Goal: Information Seeking & Learning: Learn about a topic

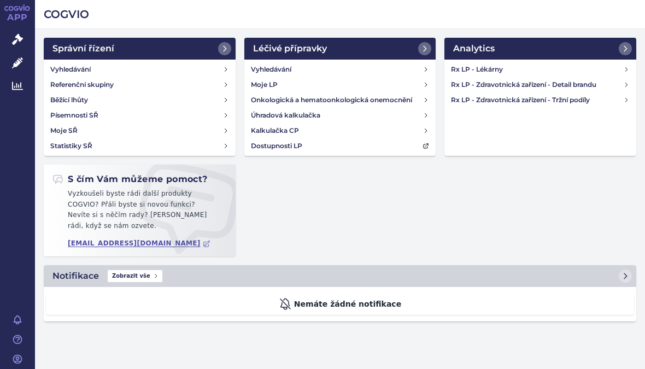
click at [621, 107] on link "Rx LP - Zdravotnická zařízení - Tržní podíly" at bounding box center [539, 99] width 187 height 15
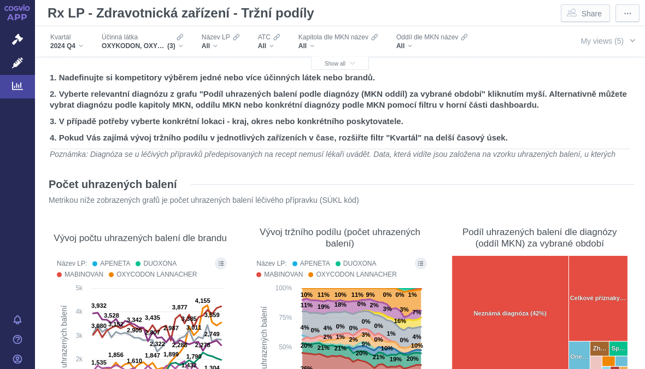
click at [183, 46] on div "OXYKODON, OXYKODON A NALOXON, [MEDICAL_DATA] (3)" at bounding box center [142, 46] width 81 height 9
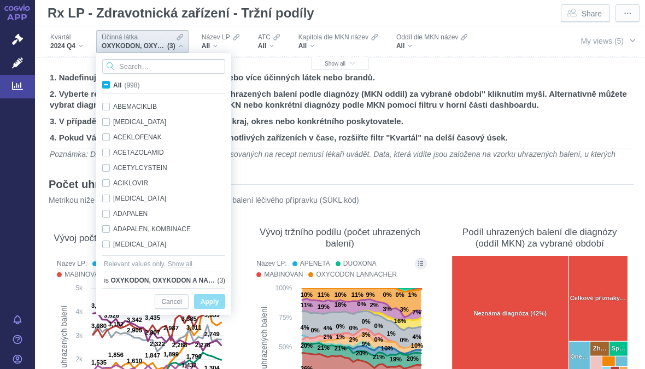
click at [182, 72] on input "Search attribute values" at bounding box center [163, 66] width 123 height 15
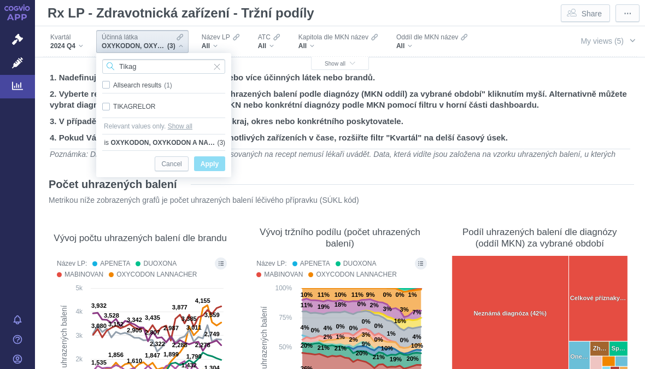
type input "Tikag"
click at [103, 109] on div "TIKAGRELOR Only" at bounding box center [164, 106] width 134 height 15
checkbox input "true"
click at [0, 0] on span "Only" at bounding box center [0, 0] width 0 height 0
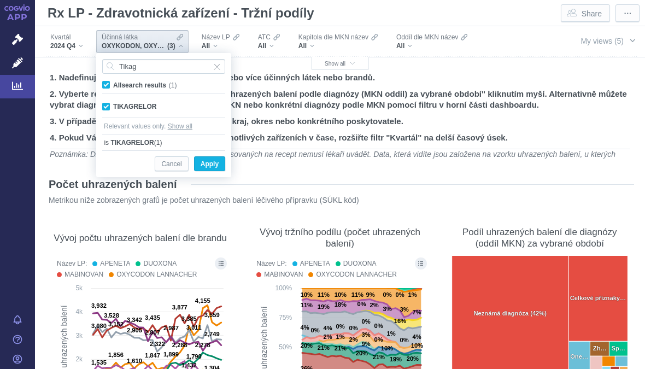
click at [214, 165] on span "Apply" at bounding box center [210, 164] width 18 height 14
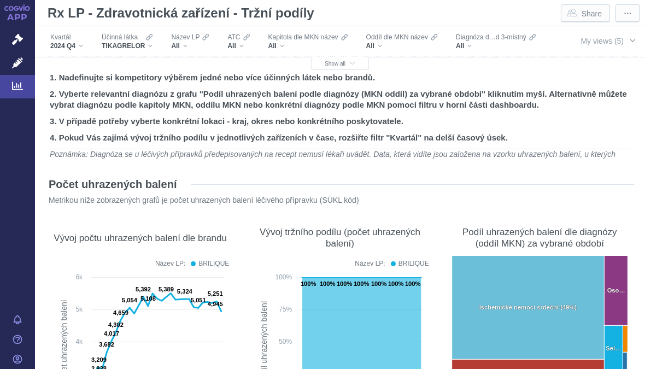
click at [151, 48] on div "TIKAGRELOR" at bounding box center [127, 46] width 51 height 9
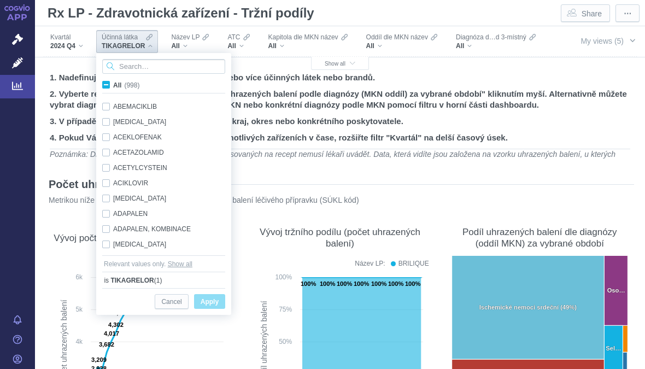
click at [173, 69] on input "Search attribute values" at bounding box center [163, 66] width 123 height 15
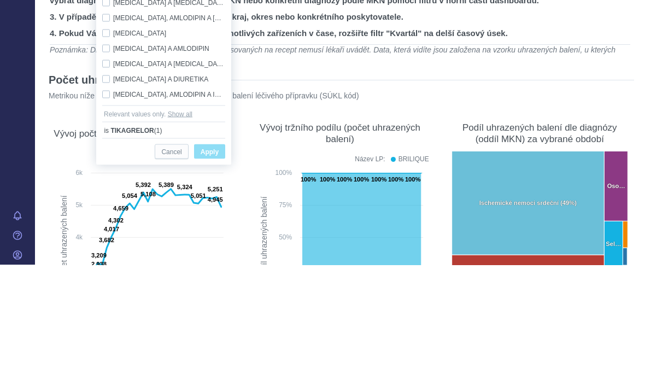
type input "Perindop"
click at [101, 191] on div "[MEDICAL_DATA], AMLODIPIN A INDAPAMID Only" at bounding box center [164, 198] width 134 height 15
checkbox input "true"
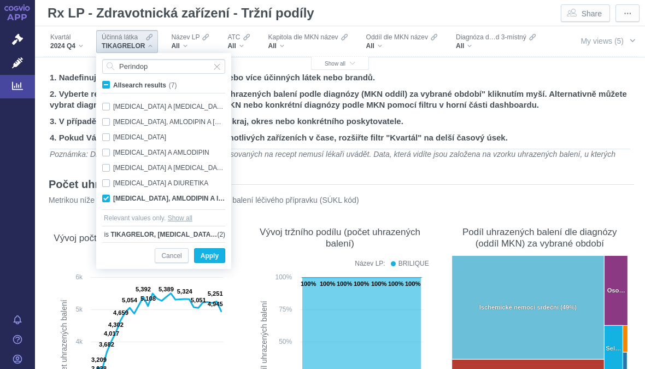
click at [214, 255] on span "Apply" at bounding box center [210, 256] width 18 height 14
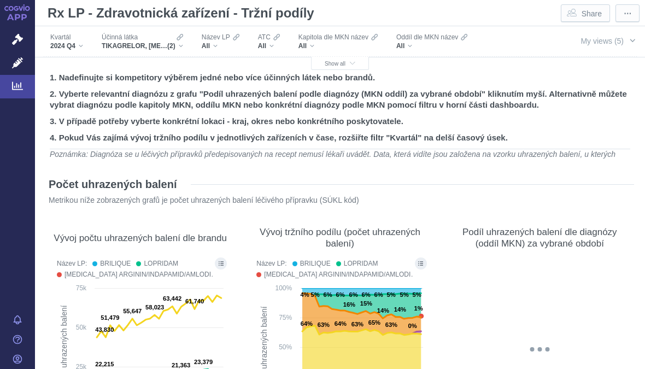
click at [222, 49] on div "All" at bounding box center [221, 46] width 38 height 9
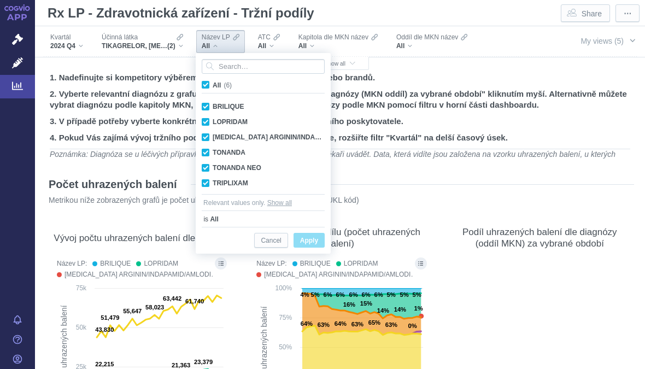
click at [172, 45] on span "(2)" at bounding box center [171, 46] width 8 height 9
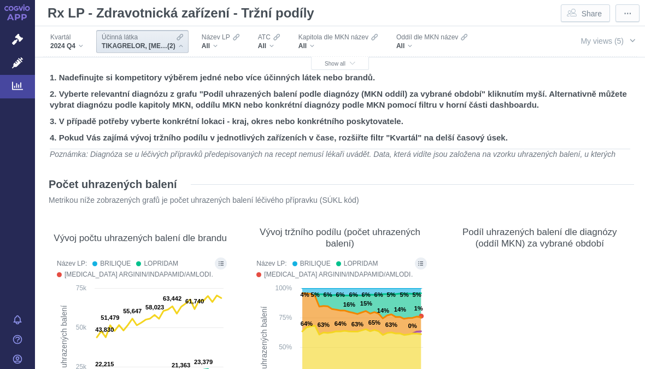
click at [183, 43] on div "TIKAGRELOR, [MEDICAL_DATA], AMLODIPIN A INDAPAMID (2)" at bounding box center [142, 46] width 81 height 9
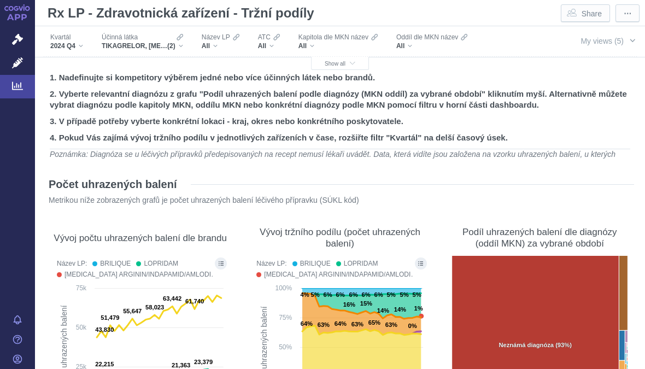
click at [183, 47] on div "TIKAGRELOR, [MEDICAL_DATA], AMLODIPIN A INDAPAMID (2)" at bounding box center [142, 46] width 81 height 9
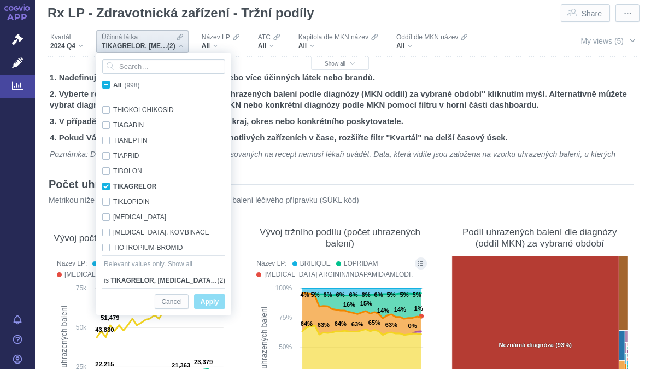
scroll to position [13890, 0]
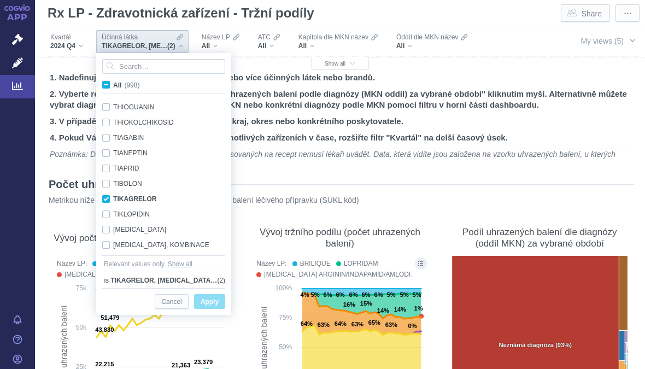
click at [105, 202] on div "TIKAGRELOR Only" at bounding box center [165, 198] width 137 height 15
checkbox input "false"
click at [211, 298] on span "Apply" at bounding box center [210, 302] width 18 height 14
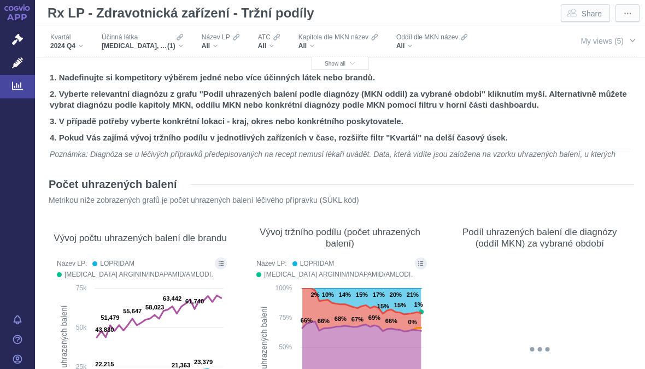
click at [214, 49] on div "All" at bounding box center [221, 46] width 38 height 9
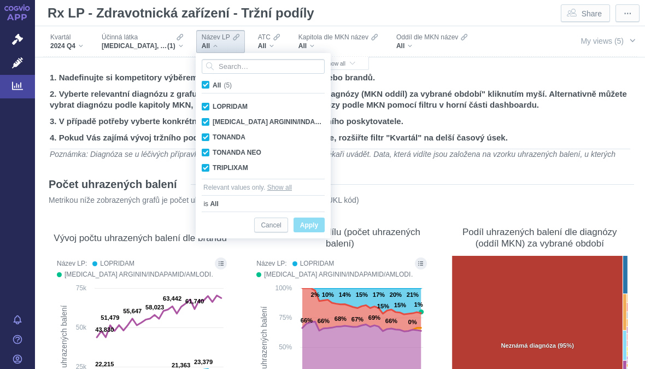
click at [314, 225] on span "Apply" at bounding box center [309, 226] width 18 height 14
click at [317, 225] on span "Apply" at bounding box center [309, 226] width 18 height 14
click at [312, 225] on span "Apply" at bounding box center [309, 226] width 18 height 14
click at [315, 223] on span "Apply" at bounding box center [309, 226] width 18 height 14
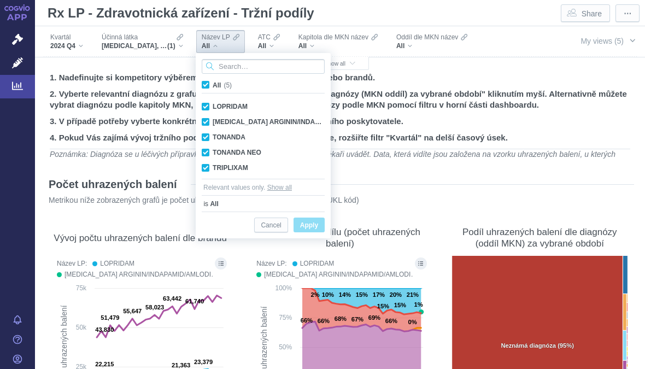
click at [294, 73] on input "Search attribute values" at bounding box center [263, 66] width 123 height 15
click at [213, 89] on span "All (5)" at bounding box center [222, 85] width 19 height 8
click at [213, 86] on input "All (5)" at bounding box center [216, 82] width 7 height 7
checkbox input "false"
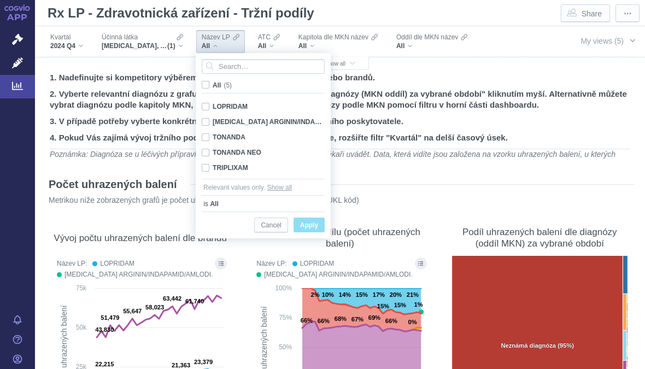
checkbox input "false"
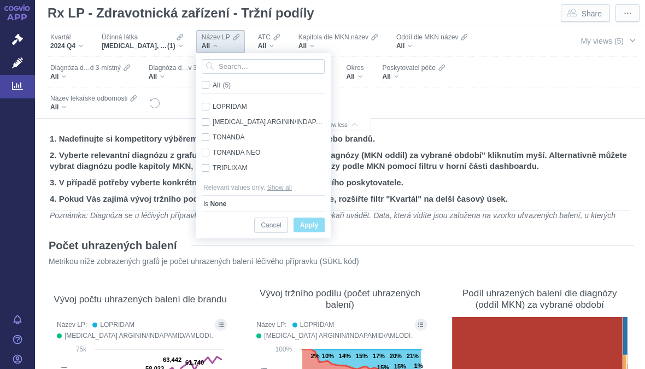
click at [213, 86] on span "All (5)" at bounding box center [222, 85] width 18 height 8
click at [213, 86] on input "All (5)" at bounding box center [216, 82] width 7 height 7
checkbox input "true"
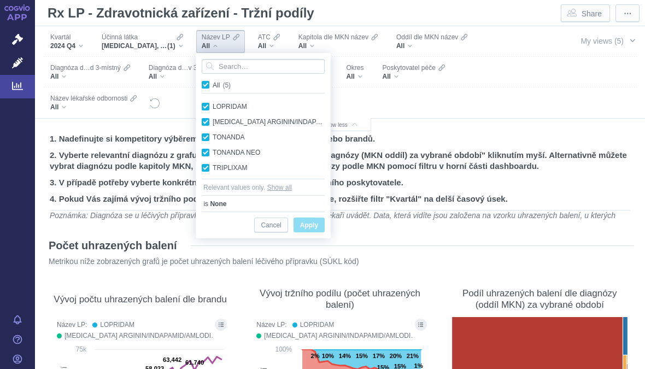
checkbox input "true"
click at [310, 228] on span "Apply" at bounding box center [309, 226] width 18 height 14
click at [213, 84] on span "All (5)" at bounding box center [222, 85] width 19 height 8
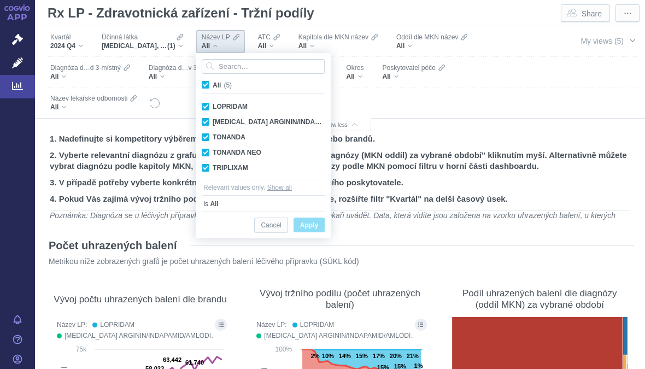
click at [213, 84] on input "All (5)" at bounding box center [216, 82] width 7 height 7
checkbox input "false"
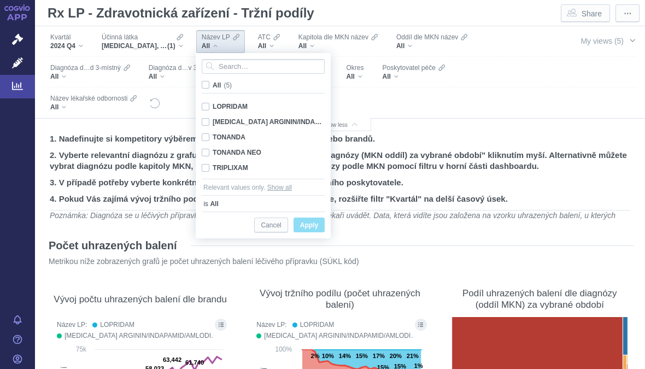
checkbox input "false"
click at [205, 172] on div "TRIPLIXAM Only" at bounding box center [263, 167] width 134 height 15
checkbox input "true"
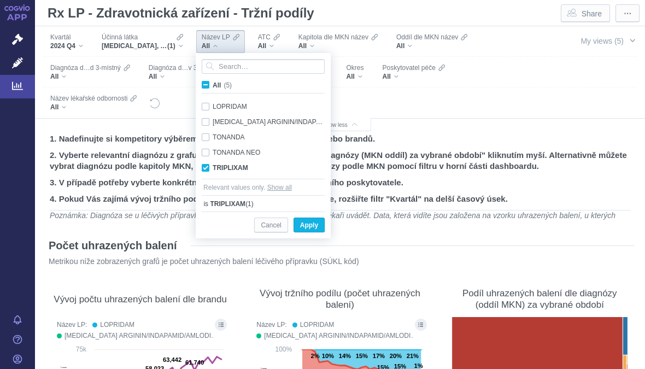
click at [205, 151] on div "TONANDA NEO Only" at bounding box center [263, 152] width 134 height 15
checkbox input "true"
click at [206, 137] on div "TONANDA Only" at bounding box center [263, 136] width 134 height 15
checkbox input "true"
click at [207, 106] on div "LOPRIDAM Only" at bounding box center [263, 106] width 134 height 15
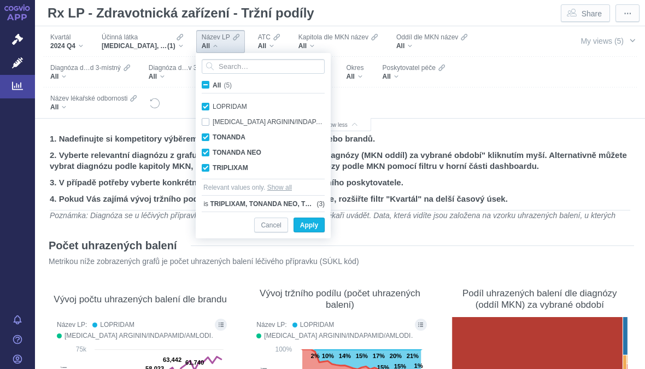
checkbox input "true"
click at [209, 120] on div "[MEDICAL_DATA] ARGININ/INDAPAMID/AMLODIPIN TEVA Only" at bounding box center [263, 121] width 134 height 15
click at [208, 125] on div "[MEDICAL_DATA] ARGININ/INDAPAMID/AMLODIPIN TEVA Only" at bounding box center [263, 121] width 134 height 15
checkbox input "false"
click at [311, 222] on span "Apply" at bounding box center [309, 226] width 18 height 14
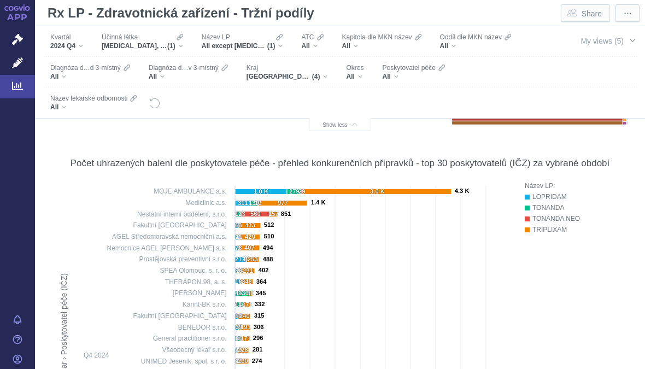
scroll to position [364, 0]
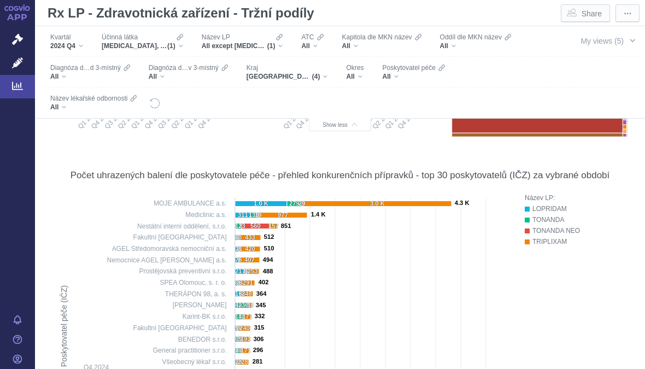
click at [362, 78] on div "All" at bounding box center [354, 76] width 17 height 9
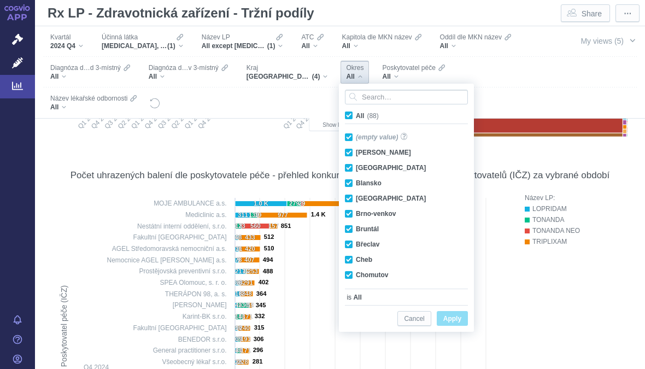
click at [353, 116] on label "All (88)" at bounding box center [363, 115] width 41 height 11
click at [356, 116] on input "All (88)" at bounding box center [359, 113] width 7 height 7
checkbox input "false"
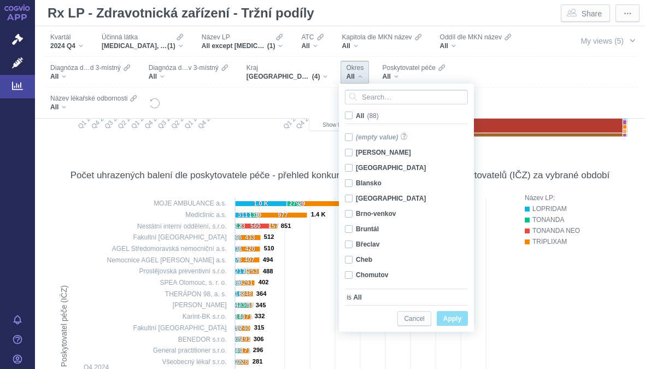
checkbox input "false"
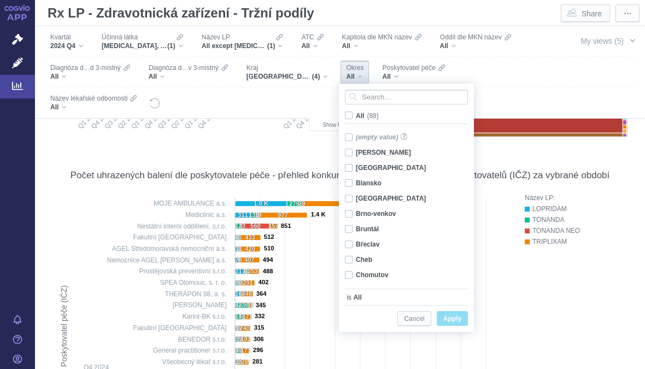
checkbox input "false"
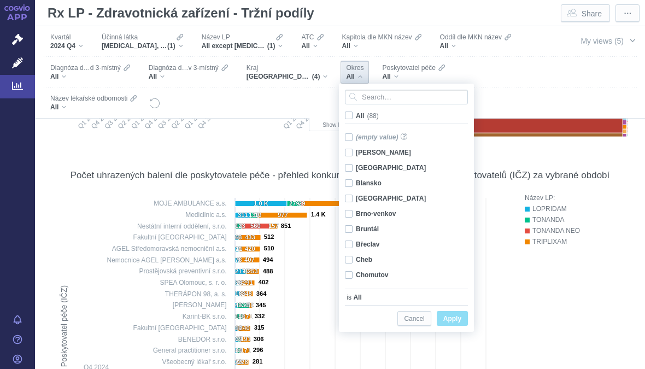
checkbox input "false"
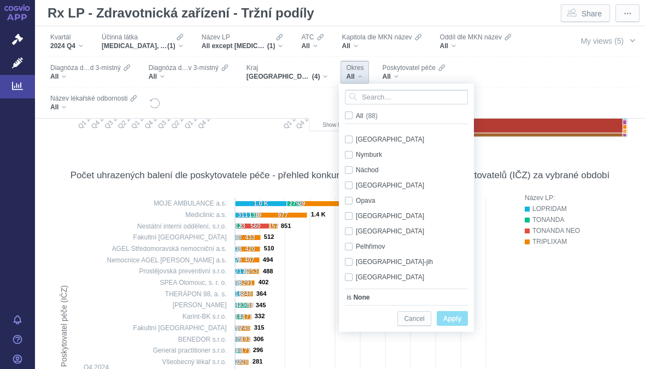
scroll to position [534, 0]
click at [349, 185] on div "[GEOGRAPHIC_DATA] Only" at bounding box center [407, 184] width 137 height 15
checkbox input "true"
click at [455, 319] on span "Apply" at bounding box center [452, 319] width 18 height 14
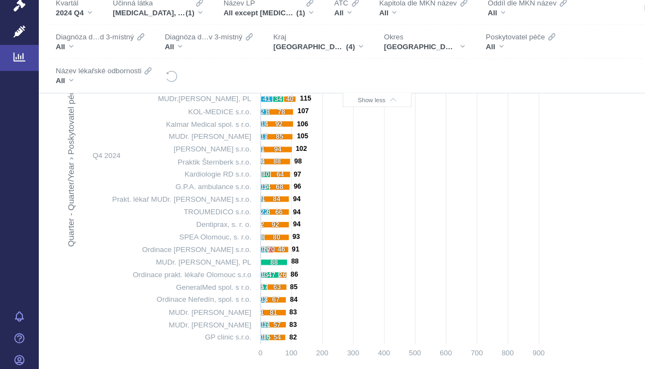
scroll to position [815, 0]
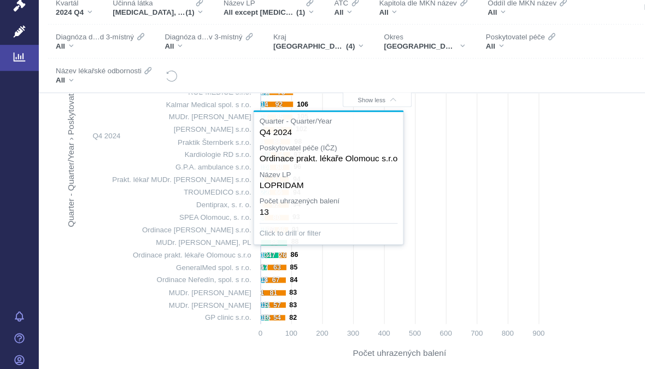
click at [241, 261] on text "13" at bounding box center [238, 264] width 7 height 7
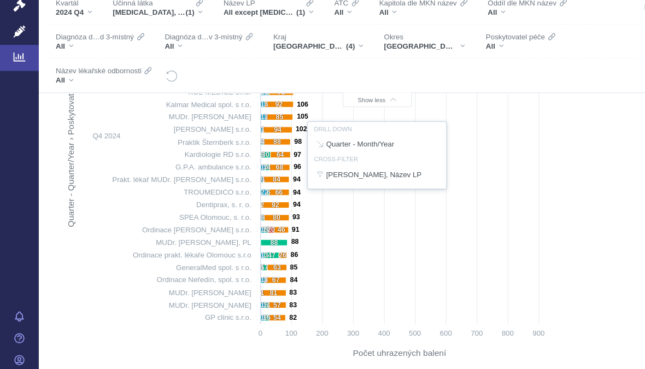
click at [247, 229] on div at bounding box center [339, 174] width 577 height 385
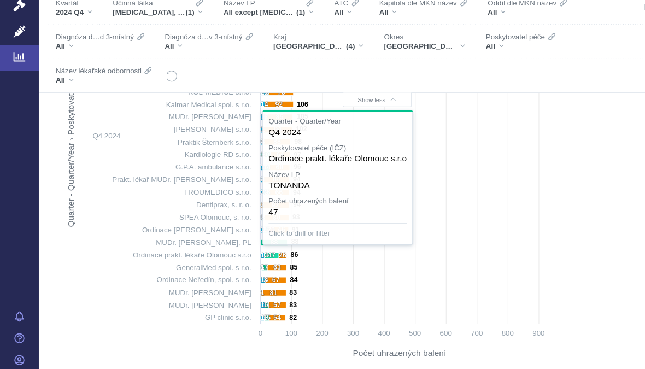
click at [244, 261] on text "47" at bounding box center [244, 264] width 7 height 7
click at [393, 229] on div at bounding box center [339, 174] width 577 height 385
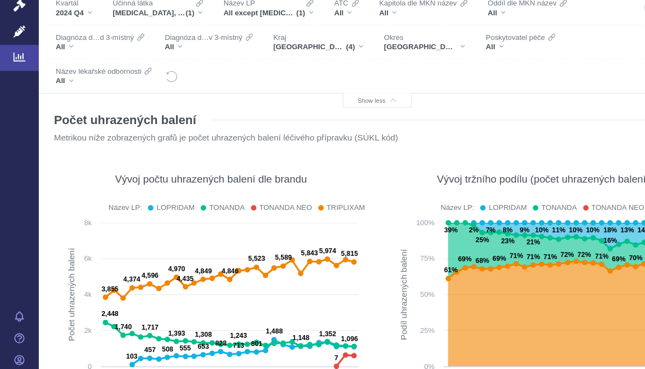
scroll to position [91, 0]
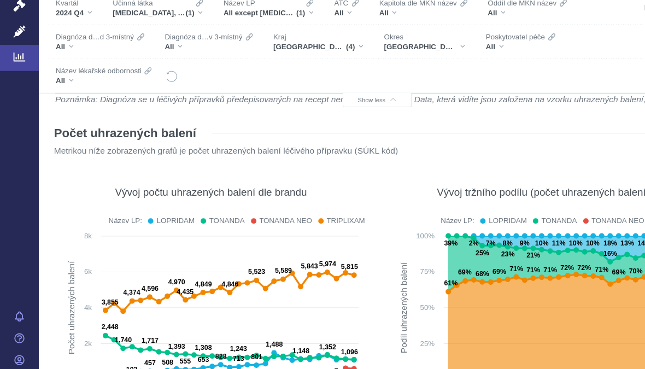
click at [379, 72] on div "[GEOGRAPHIC_DATA]" at bounding box center [382, 76] width 73 height 9
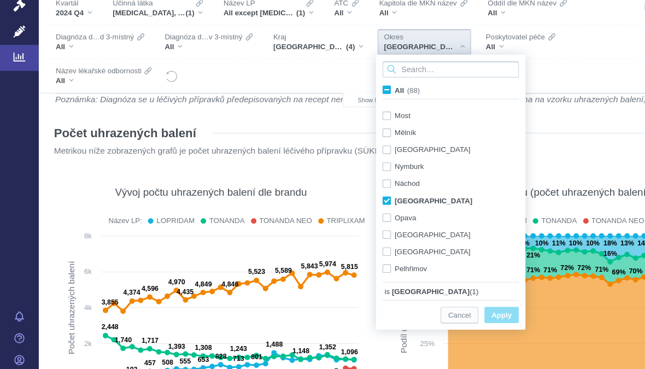
scroll to position [512, 0]
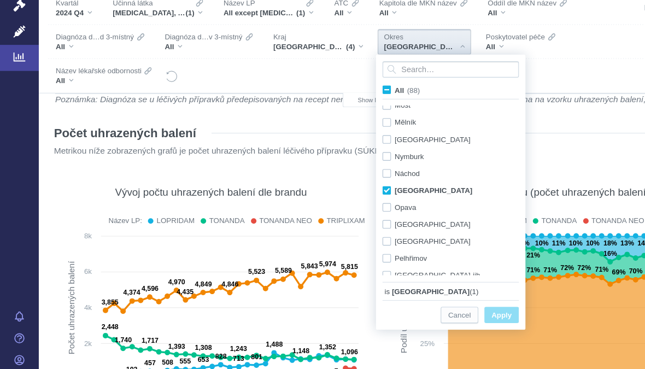
click at [345, 198] on div "[GEOGRAPHIC_DATA] Only" at bounding box center [407, 205] width 137 height 15
checkbox input "false"
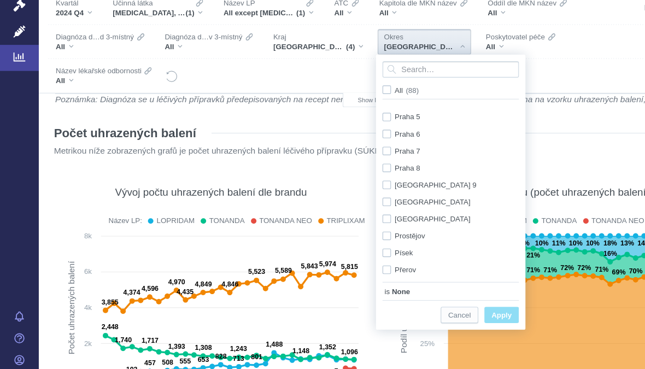
scroll to position [809, 0]
click at [345, 238] on div "Prostějov Only" at bounding box center [407, 245] width 137 height 15
checkbox input "true"
click at [453, 312] on span "Apply" at bounding box center [452, 319] width 18 height 14
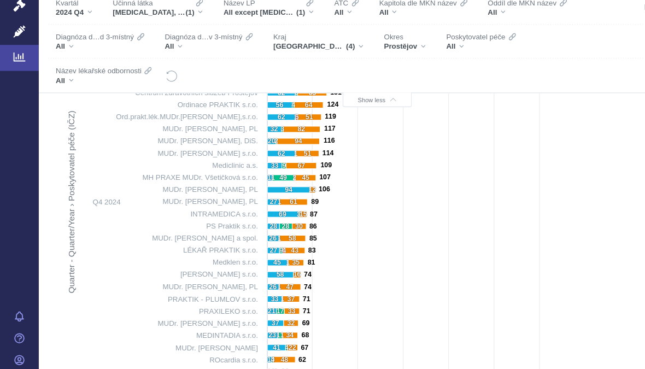
scroll to position [752, 0]
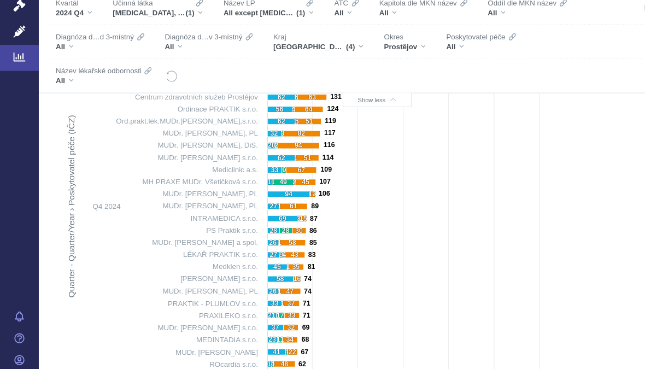
click at [381, 72] on div "Prostějov" at bounding box center [365, 76] width 38 height 9
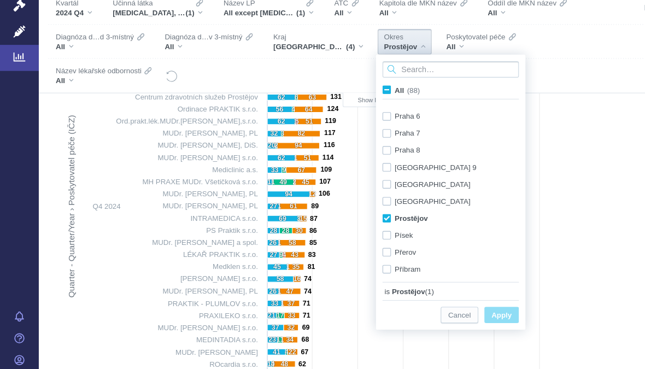
scroll to position [849, 0]
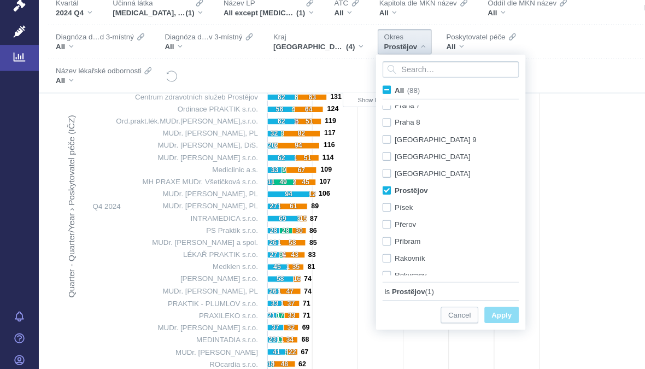
click at [347, 198] on div "Prostějov Only" at bounding box center [407, 205] width 137 height 15
checkbox input "false"
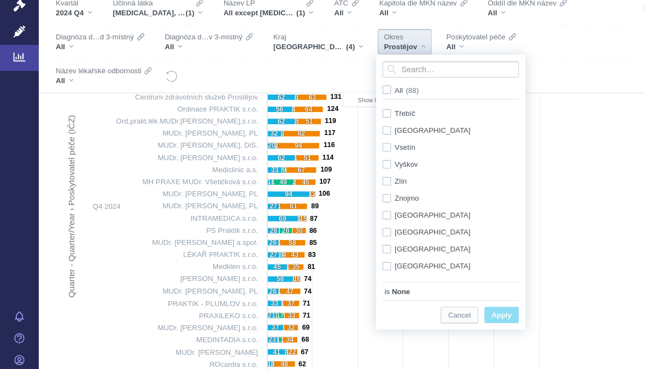
scroll to position [1150, 0]
click at [349, 173] on div "Vyškov Only" at bounding box center [407, 180] width 137 height 15
checkbox input "true"
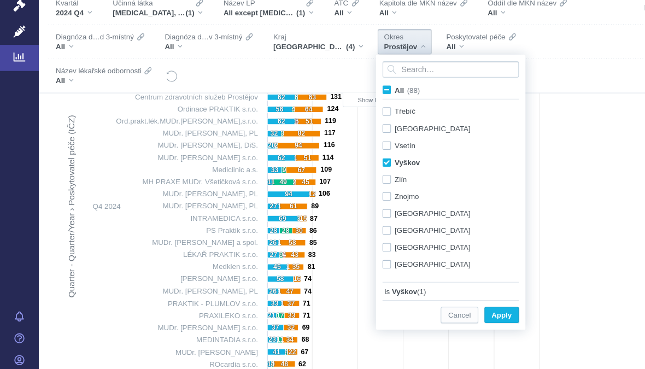
click at [456, 312] on span "Apply" at bounding box center [452, 319] width 18 height 14
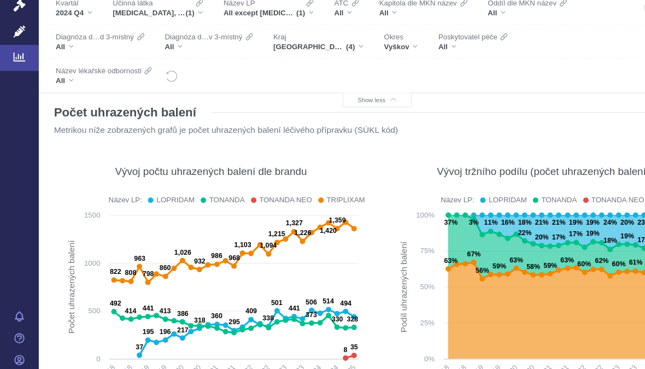
scroll to position [97, 0]
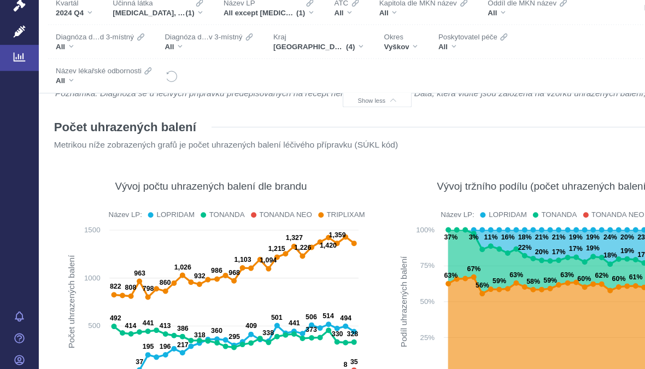
click at [372, 72] on div "Vyškov" at bounding box center [361, 76] width 31 height 9
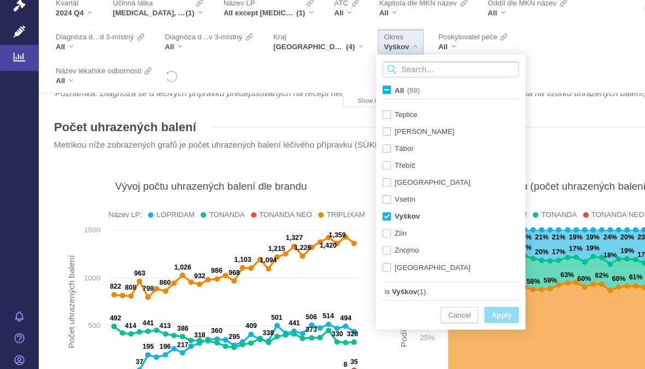
scroll to position [1124, 0]
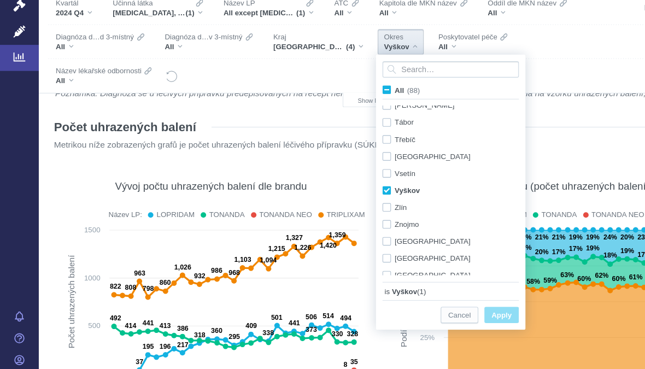
click at [349, 198] on div "Vyškov Only" at bounding box center [407, 205] width 137 height 15
checkbox input "false"
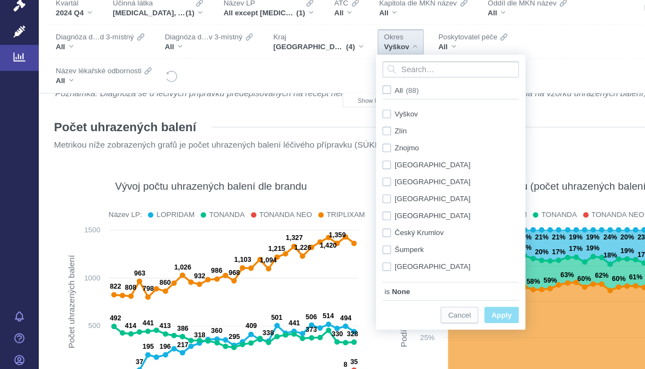
scroll to position [1193, 0]
click at [347, 252] on div "Šumperk Only" at bounding box center [407, 259] width 137 height 15
checkbox input "true"
click at [453, 312] on span "Apply" at bounding box center [452, 319] width 18 height 14
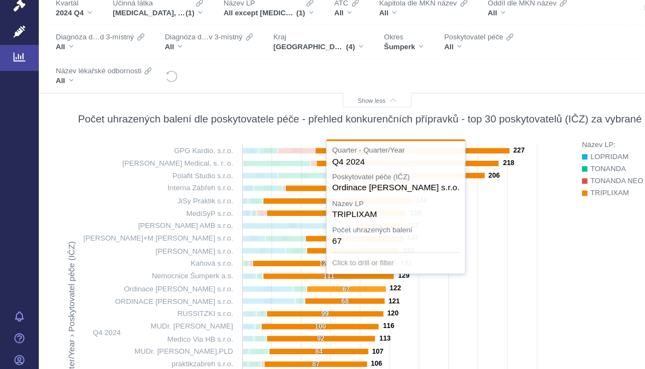
scroll to position [642, 0]
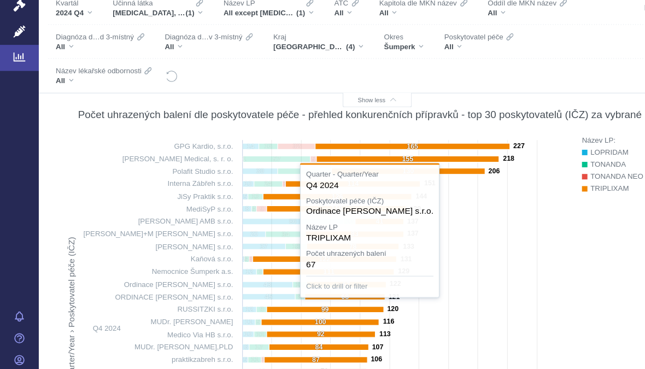
click at [484, 282] on icon at bounding box center [484, 330] width 0 height 339
click at [483, 320] on rect at bounding box center [283, 347] width 462 height 385
click at [393, 309] on rect at bounding box center [283, 347] width 462 height 385
click at [112, 261] on rect at bounding box center [283, 347] width 462 height 385
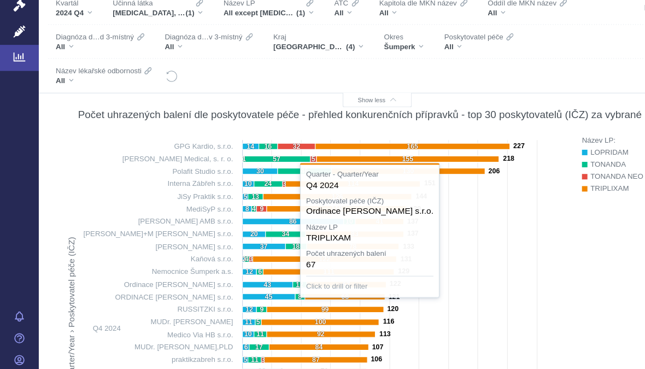
click at [166, 247] on rect at bounding box center [283, 347] width 462 height 385
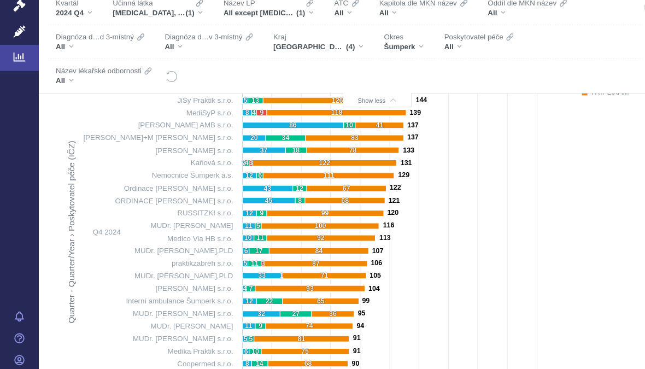
scroll to position [729, 0]
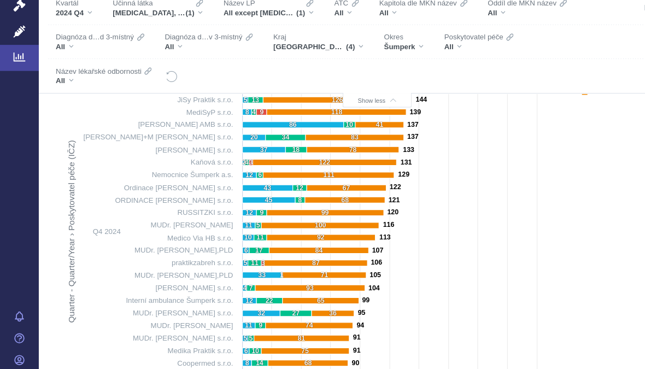
click at [374, 72] on div "Šumperk" at bounding box center [364, 76] width 36 height 9
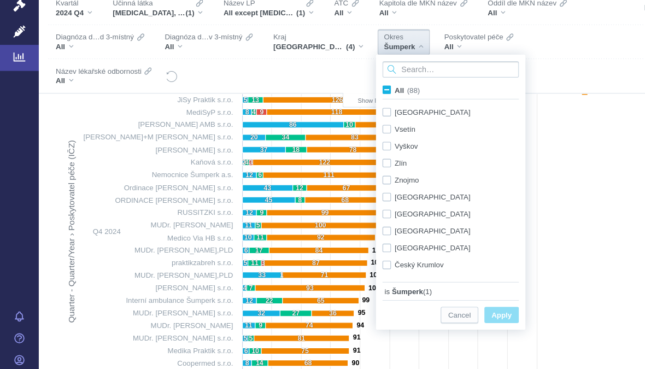
scroll to position [1193, 0]
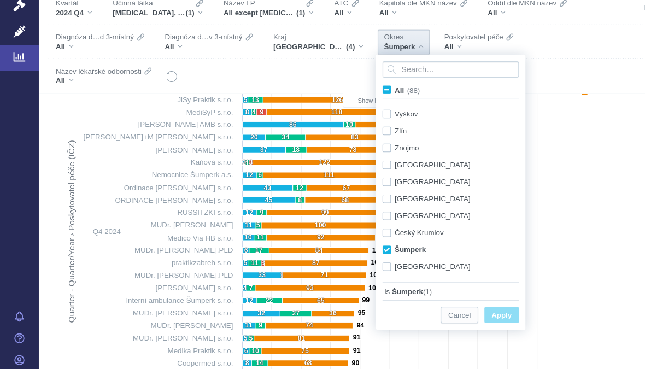
click at [346, 252] on div "Šumperk Only" at bounding box center [407, 259] width 137 height 15
checkbox input "false"
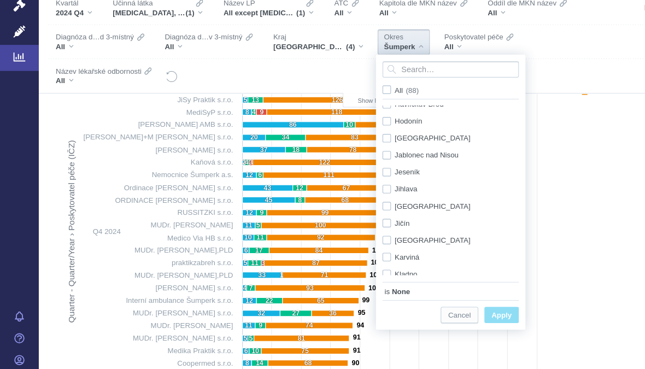
scroll to position [223, 0]
click at [350, 182] on div "Jeseník Only" at bounding box center [407, 189] width 137 height 15
checkbox input "true"
click at [457, 312] on span "Apply" at bounding box center [452, 319] width 18 height 14
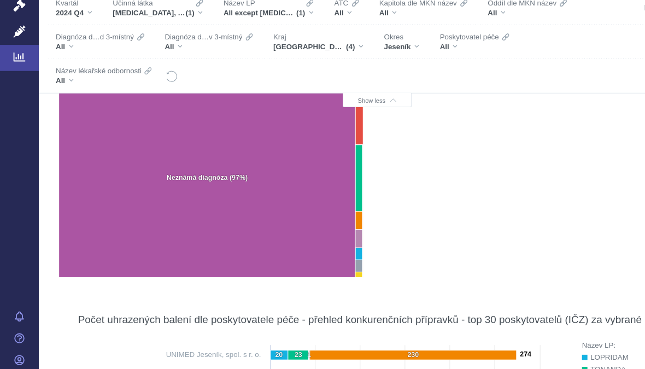
scroll to position [456, 0]
